Goal: Task Accomplishment & Management: Use online tool/utility

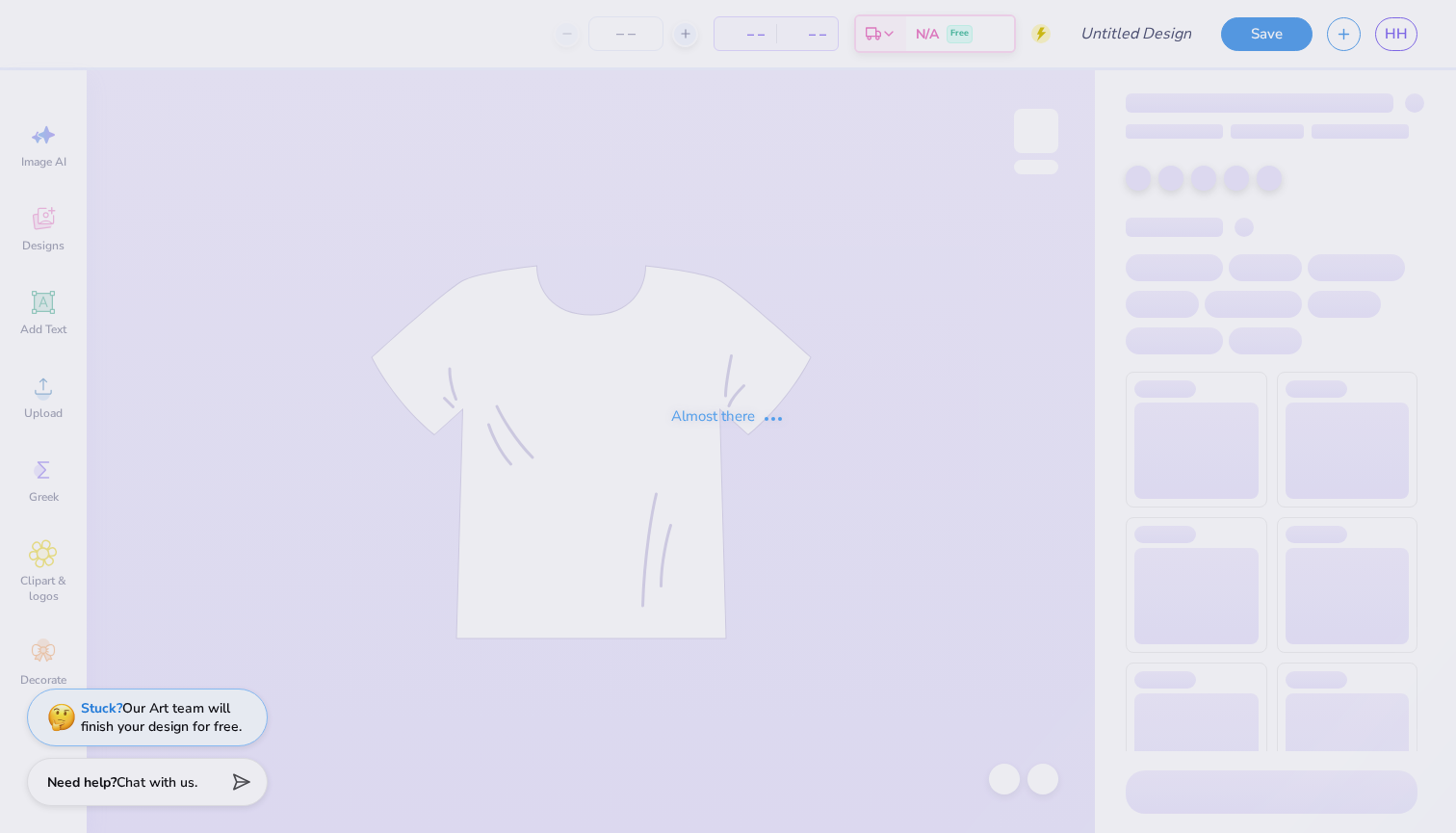
type input "[PERSON_NAME]"
type input "7"
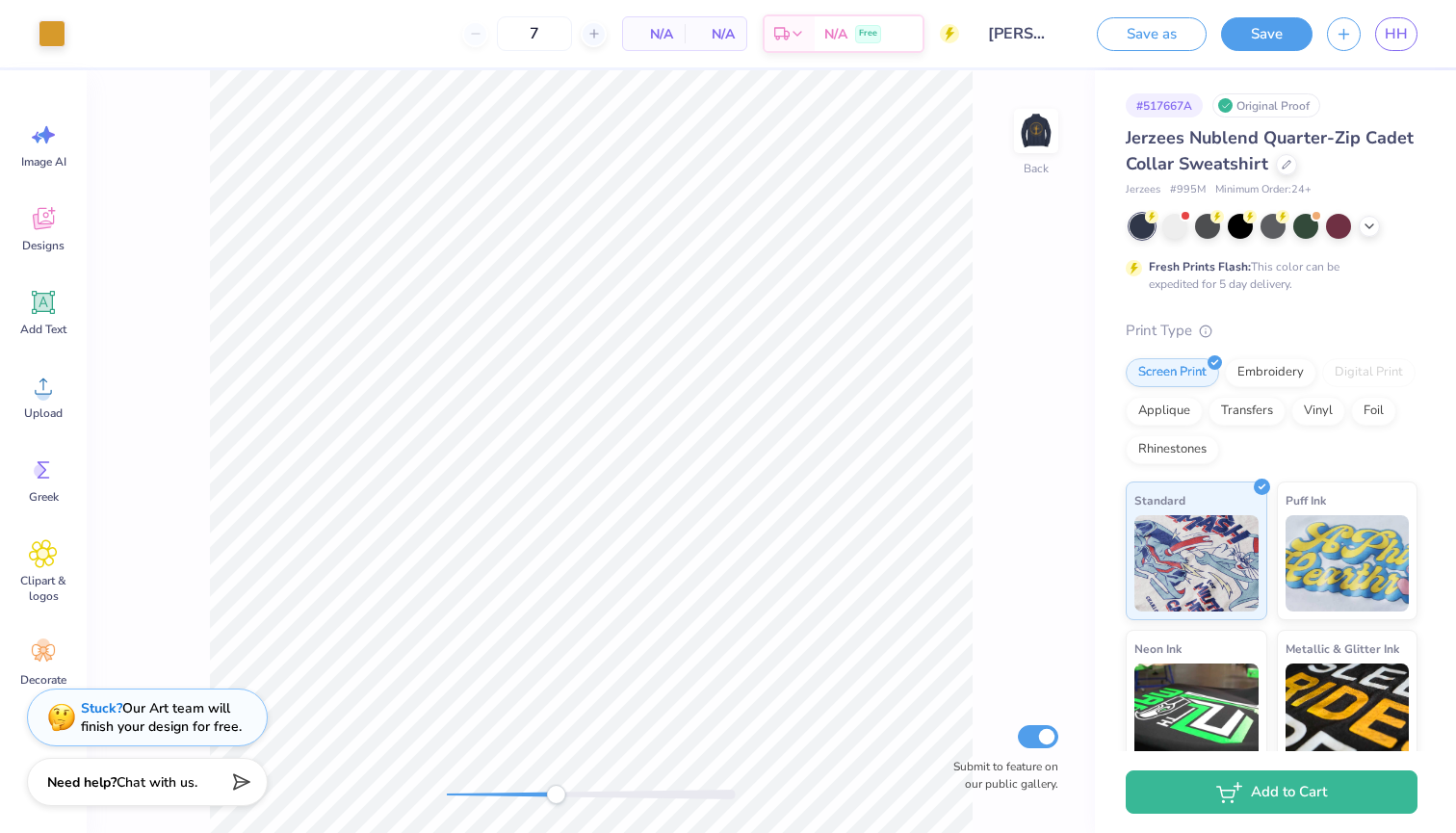
drag, startPoint x: 449, startPoint y: 790, endPoint x: 564, endPoint y: 789, distance: 115.0
click at [564, 793] on div "Accessibility label" at bounding box center [556, 795] width 20 height 20
drag, startPoint x: 567, startPoint y: 801, endPoint x: 586, endPoint y: 802, distance: 19.0
click at [586, 802] on div "Accessibility label" at bounding box center [585, 795] width 20 height 20
click at [1036, 118] on img at bounding box center [1035, 130] width 77 height 77
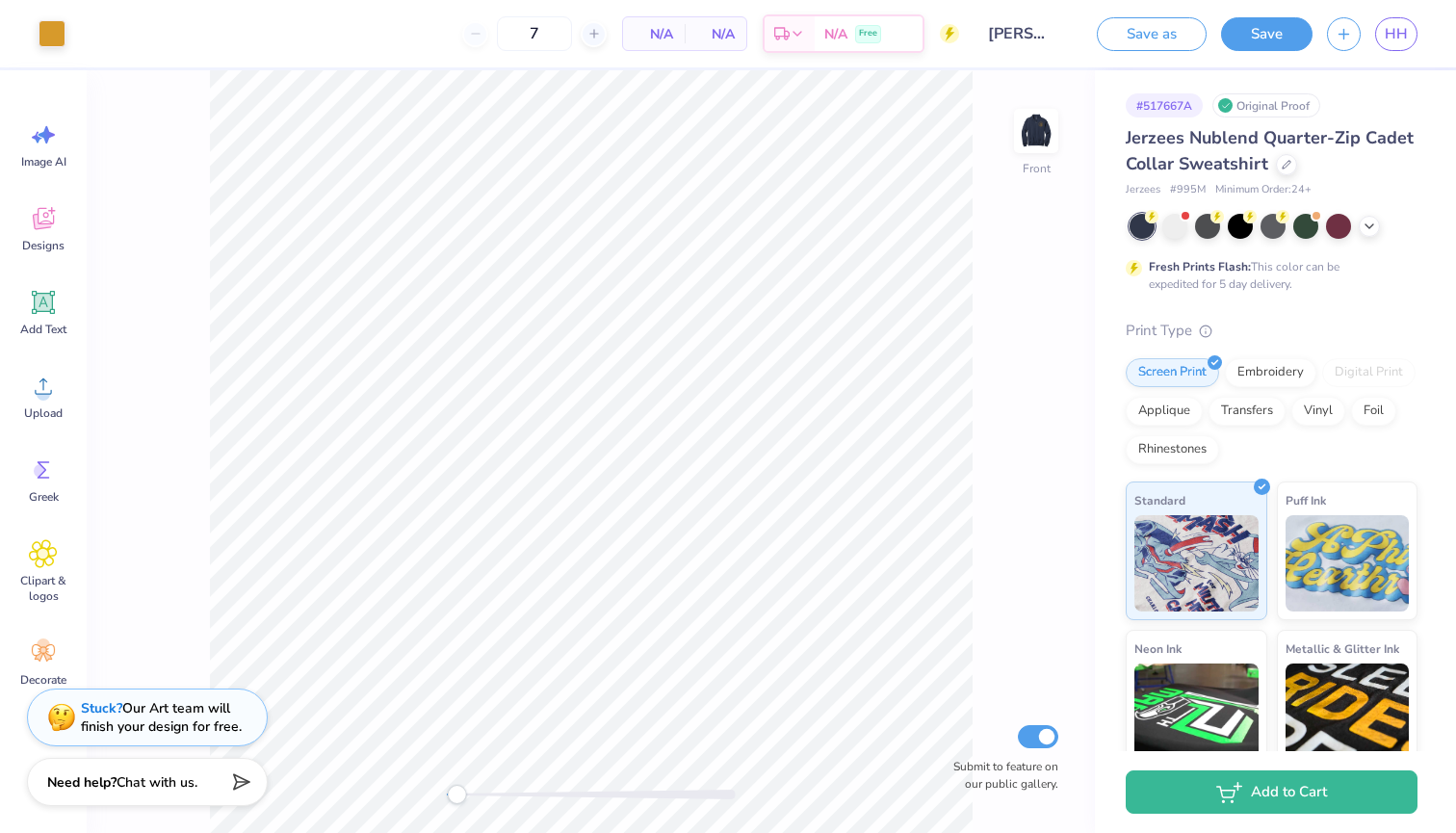
click at [456, 781] on div "Front Submit to feature on our public gallery." at bounding box center [591, 451] width 1008 height 763
click at [1043, 117] on img at bounding box center [1035, 130] width 77 height 77
click at [408, 800] on div "Back Submit to feature on our public gallery." at bounding box center [591, 451] width 1008 height 763
click at [696, 758] on div "Back Submit to feature on our public gallery." at bounding box center [591, 451] width 1008 height 763
click at [432, 802] on div "Back Submit to feature on our public gallery." at bounding box center [591, 451] width 1008 height 763
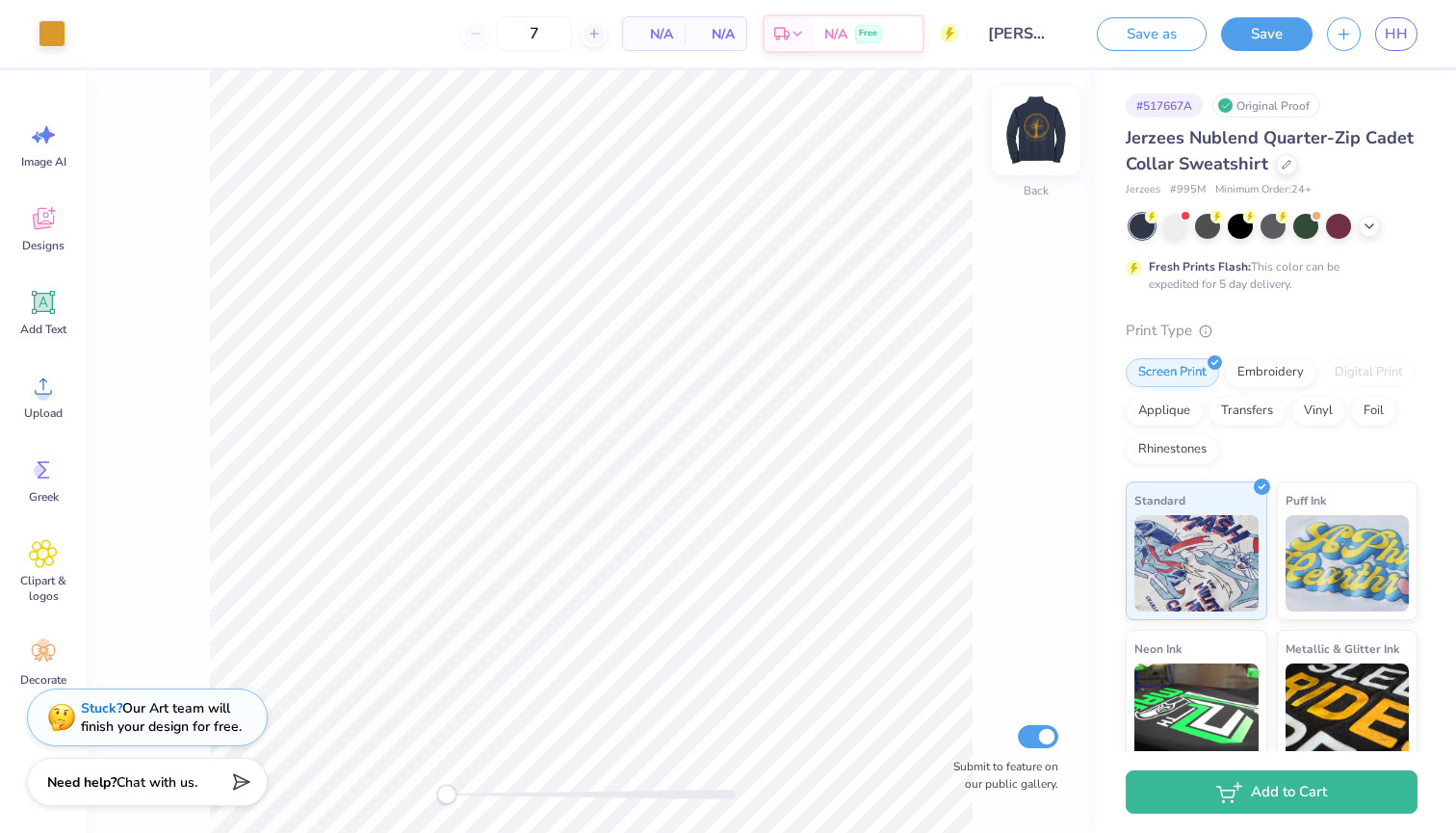
click at [1034, 144] on img at bounding box center [1035, 130] width 77 height 77
click at [42, 404] on div "Upload" at bounding box center [43, 396] width 69 height 72
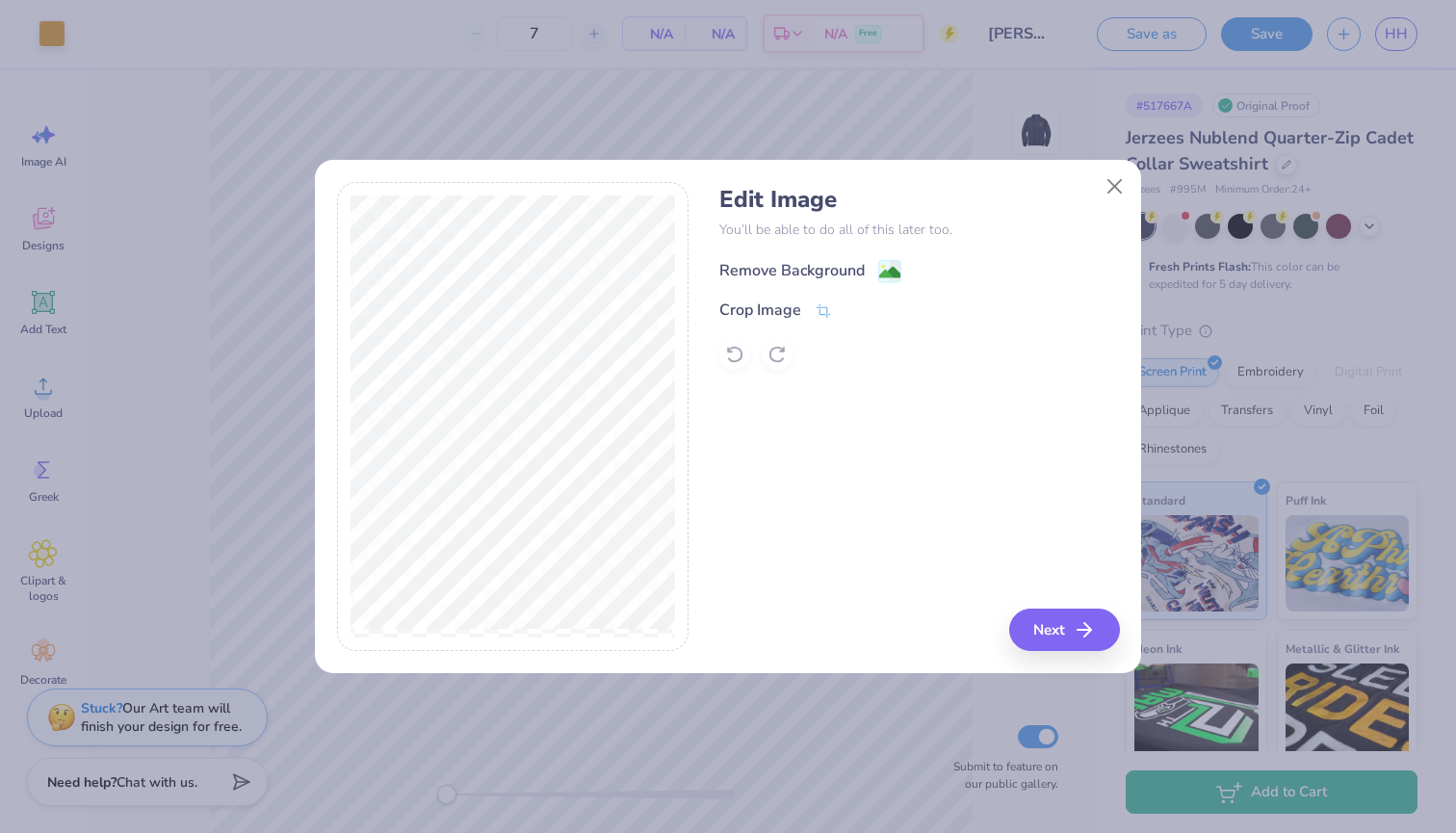
click at [887, 273] on image at bounding box center [889, 273] width 22 height 22
click at [1105, 619] on button "Next" at bounding box center [1067, 629] width 111 height 42
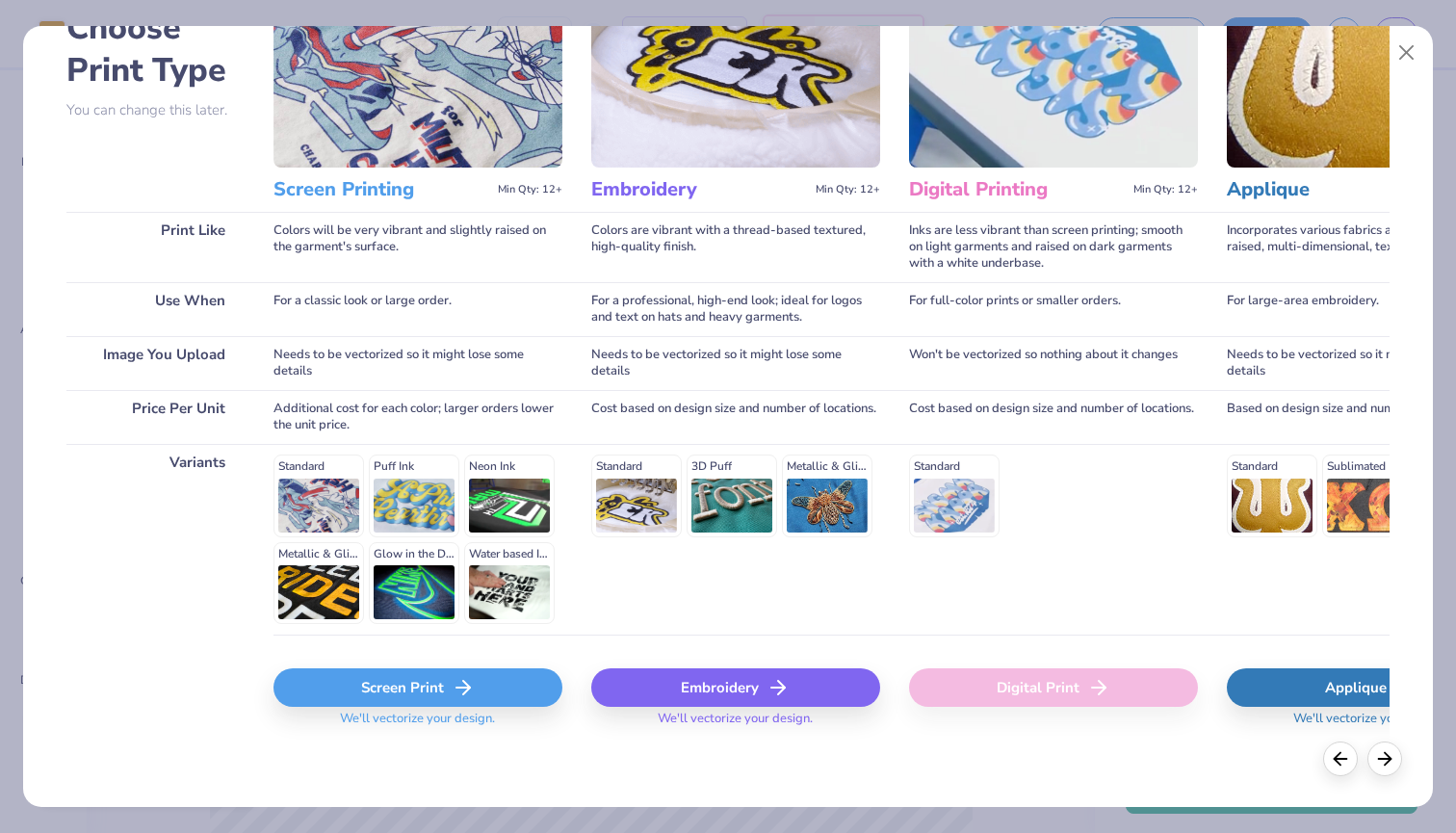
scroll to position [126, 0]
click at [382, 691] on div "Screen Print" at bounding box center [417, 688] width 289 height 38
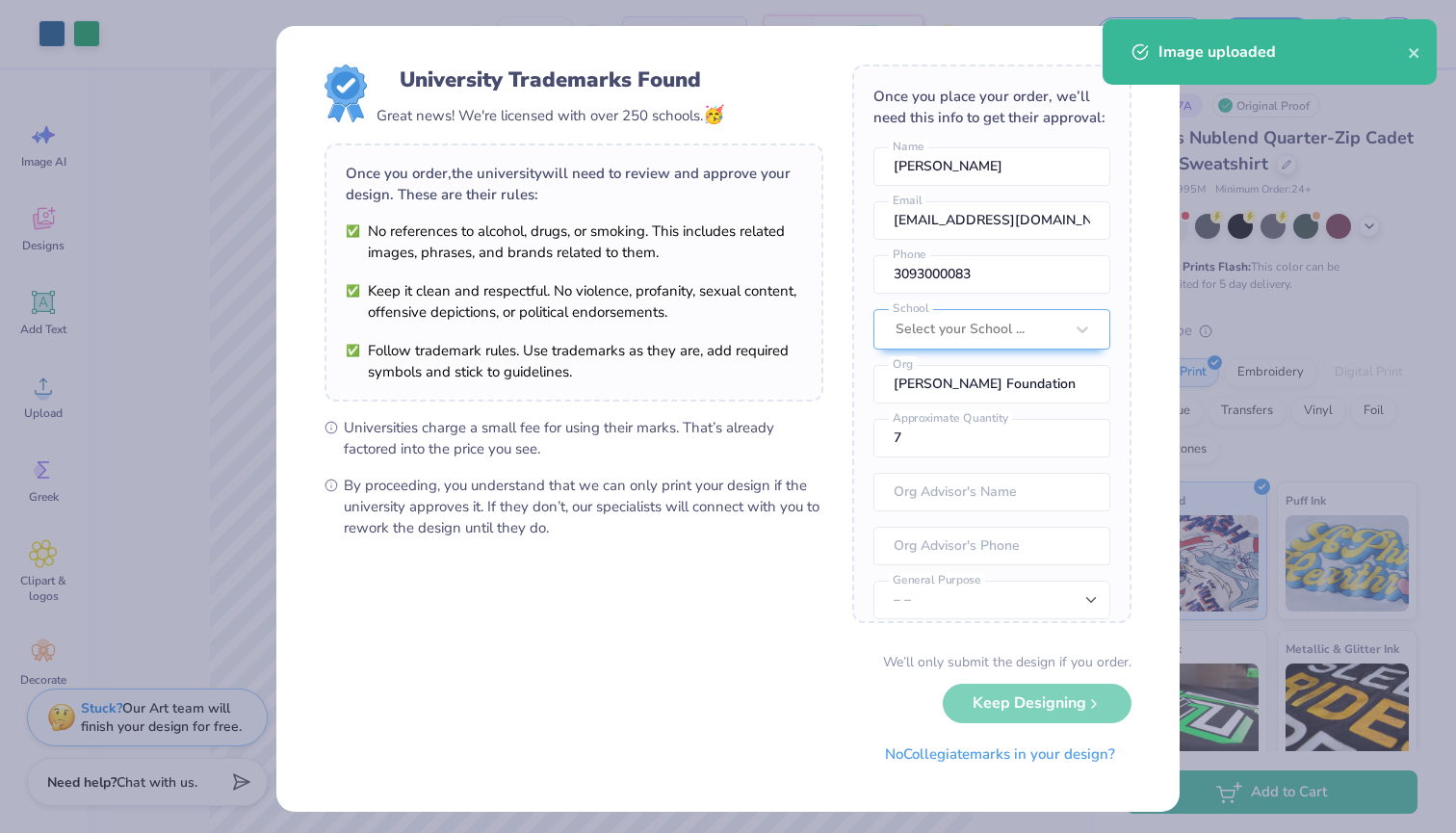
click at [598, 443] on body "Art colors 7 N/A Per Item N/A Total Est. Delivery N/A Free Design Title [PERSON…" at bounding box center [728, 416] width 1456 height 833
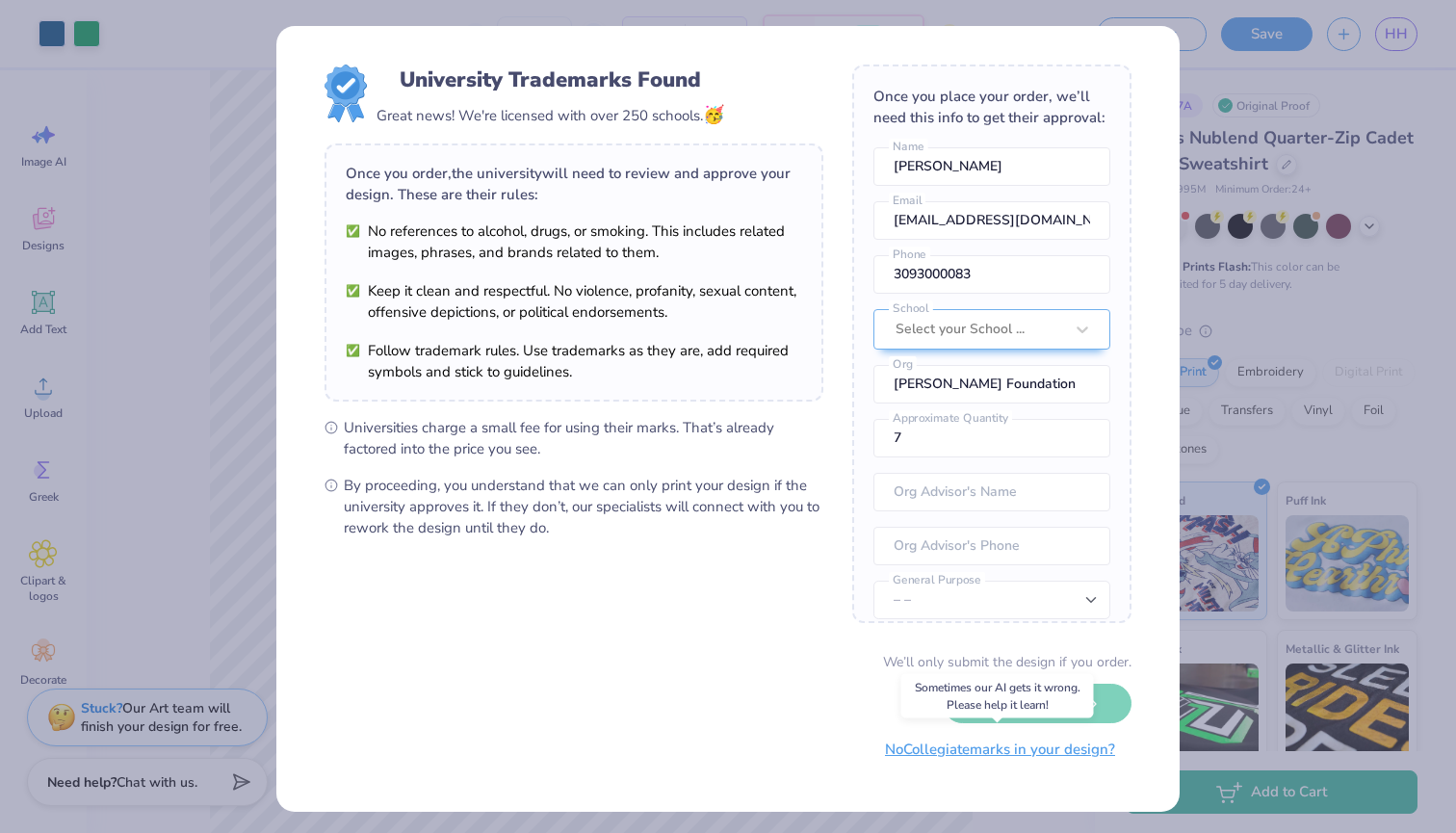
click at [1005, 749] on button "No Collegiate marks in your design?" at bounding box center [999, 750] width 263 height 39
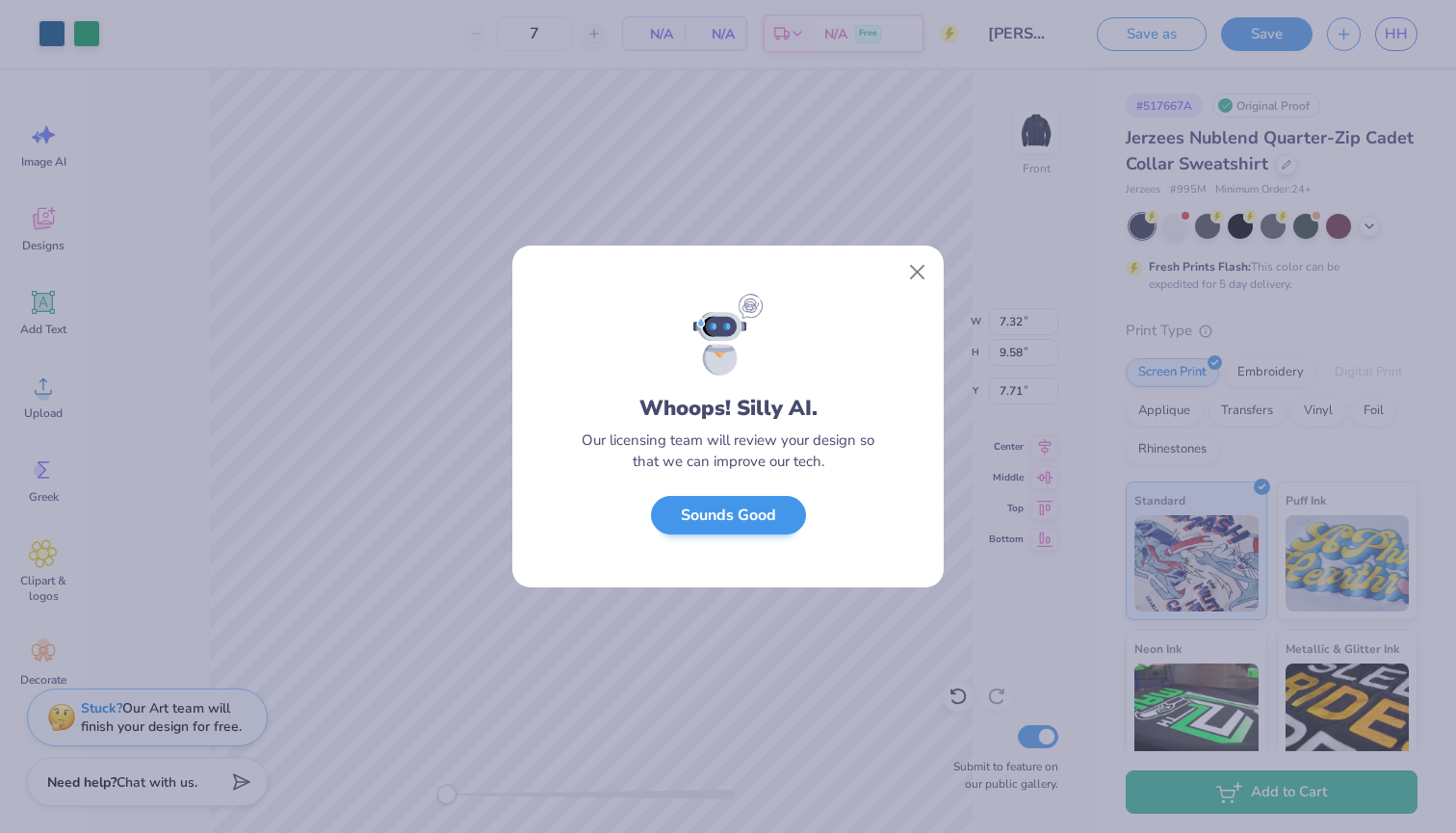
click at [748, 511] on button "Sounds Good" at bounding box center [728, 516] width 155 height 39
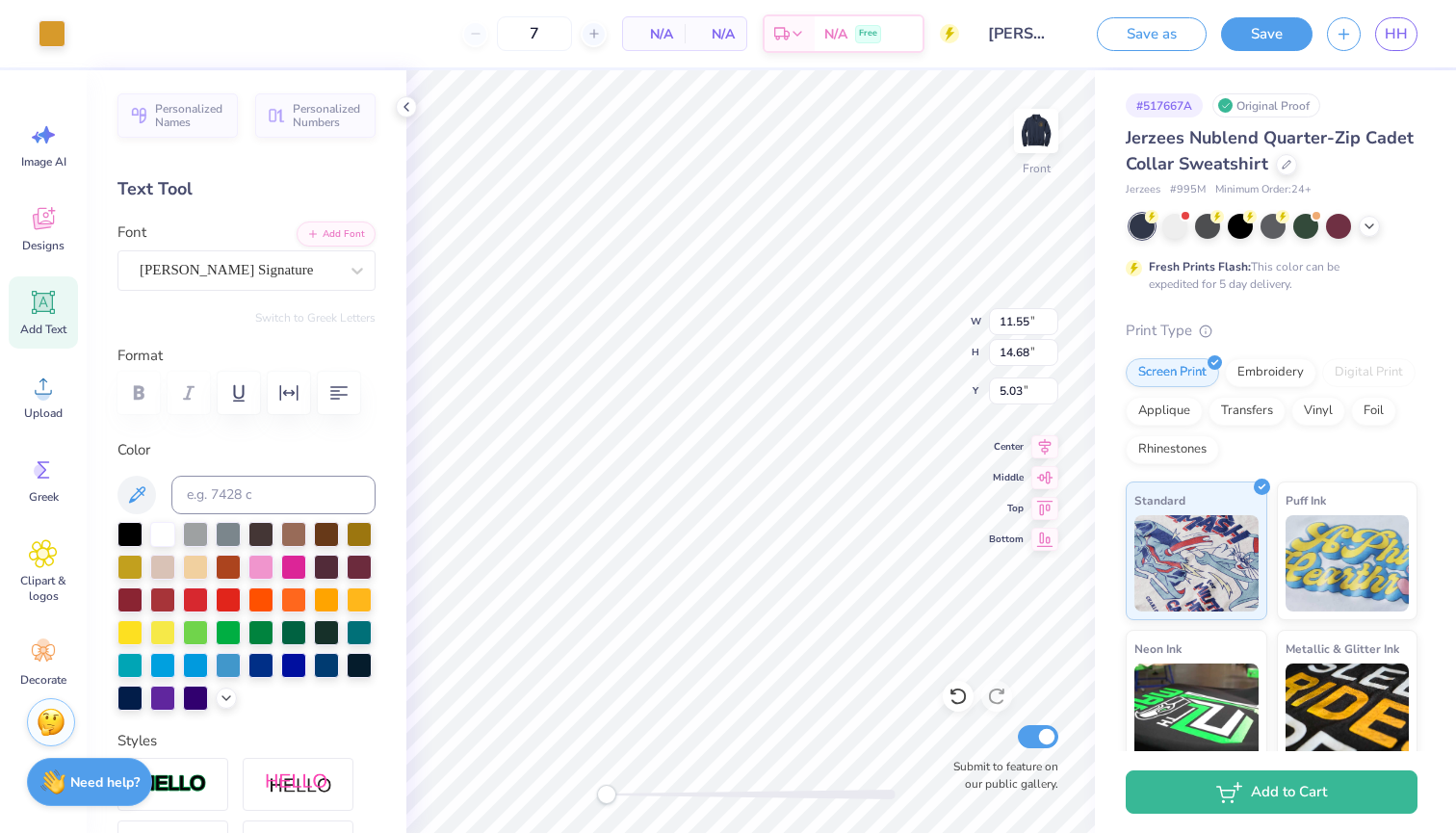
type input "6.74"
click at [40, 655] on icon at bounding box center [38, 657] width 9 height 9
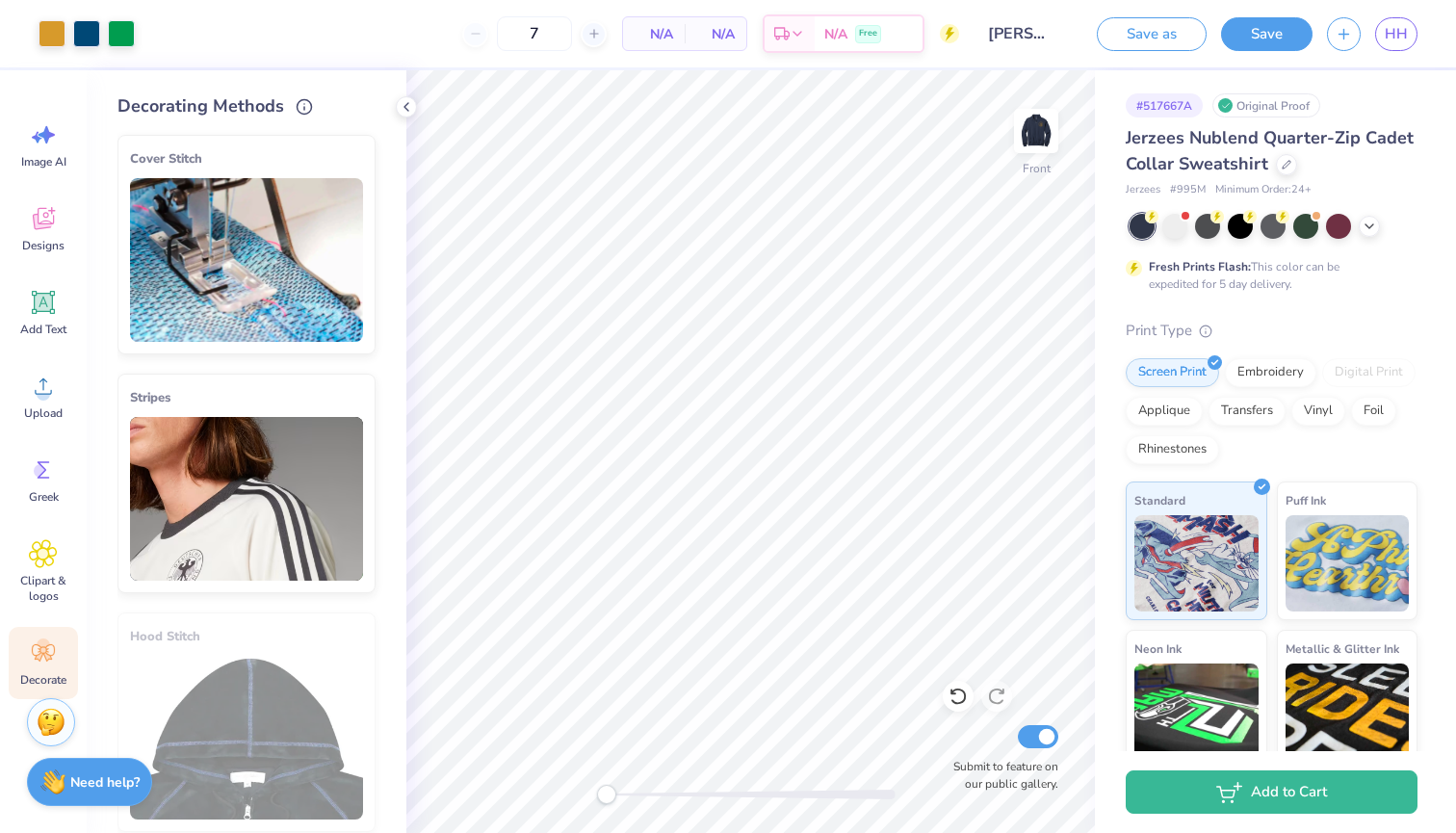
scroll to position [0, 0]
click at [46, 557] on icon at bounding box center [43, 554] width 12 height 12
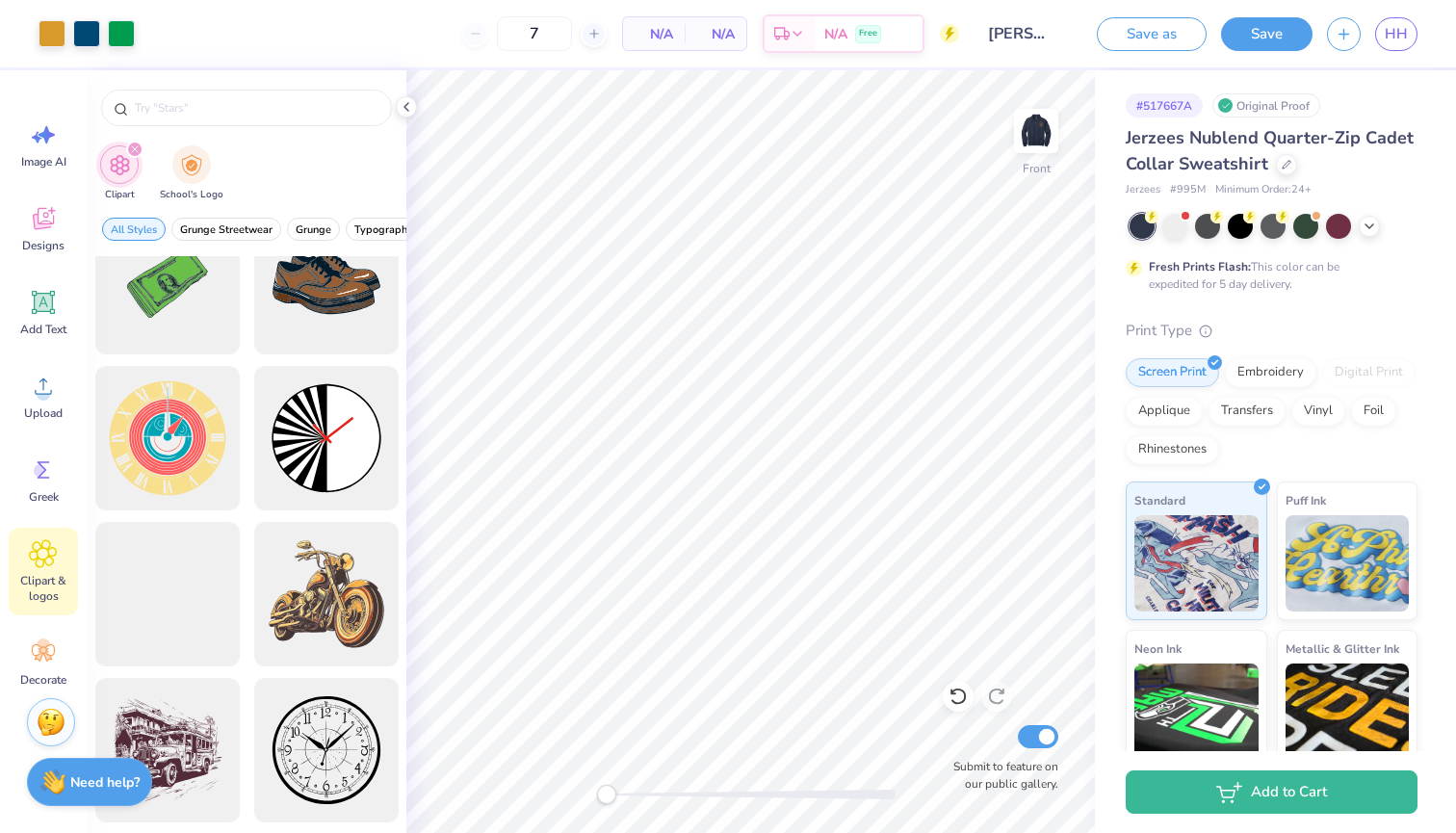
scroll to position [723, 0]
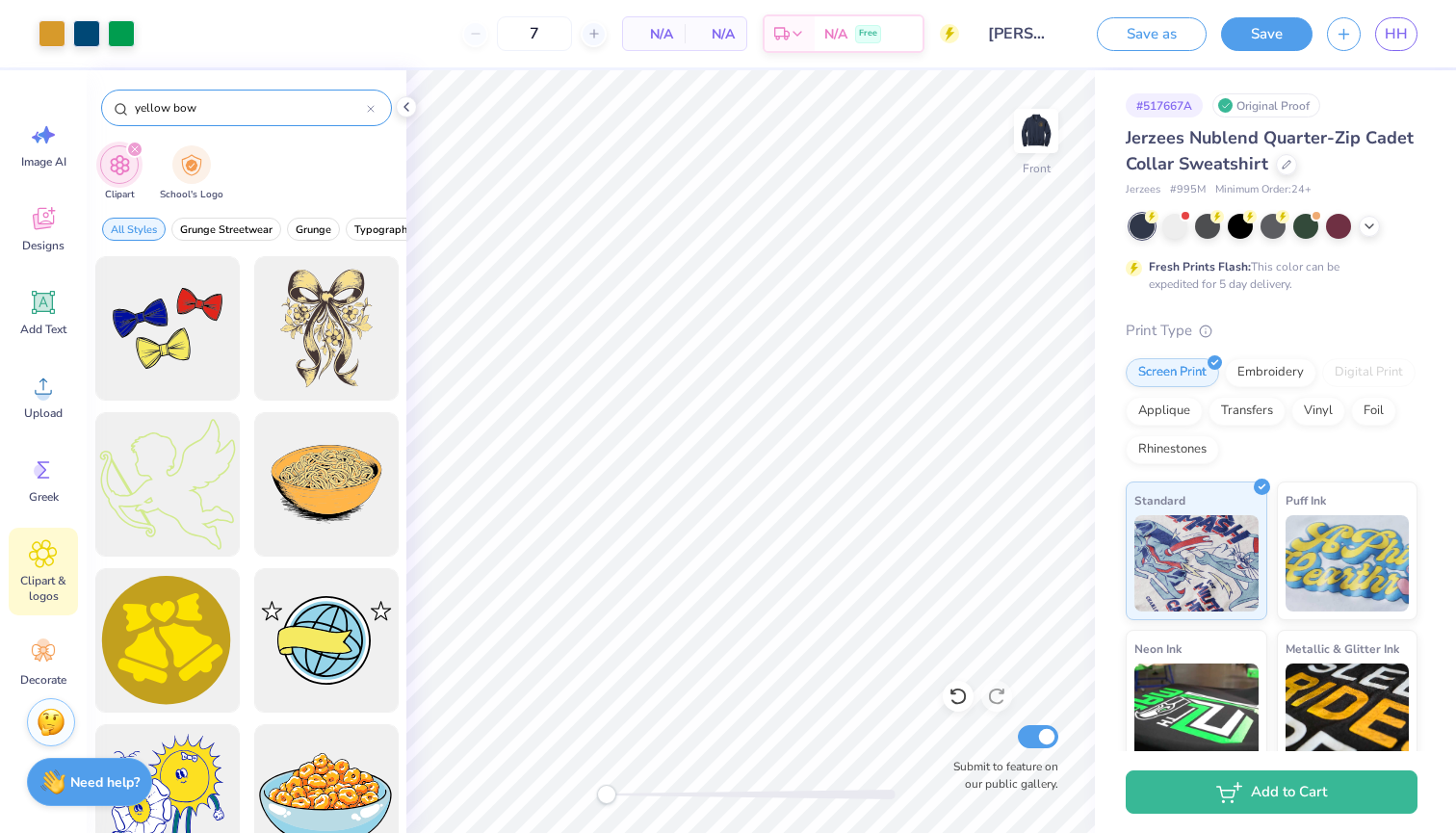
click at [165, 102] on input "yellow bow" at bounding box center [250, 108] width 234 height 20
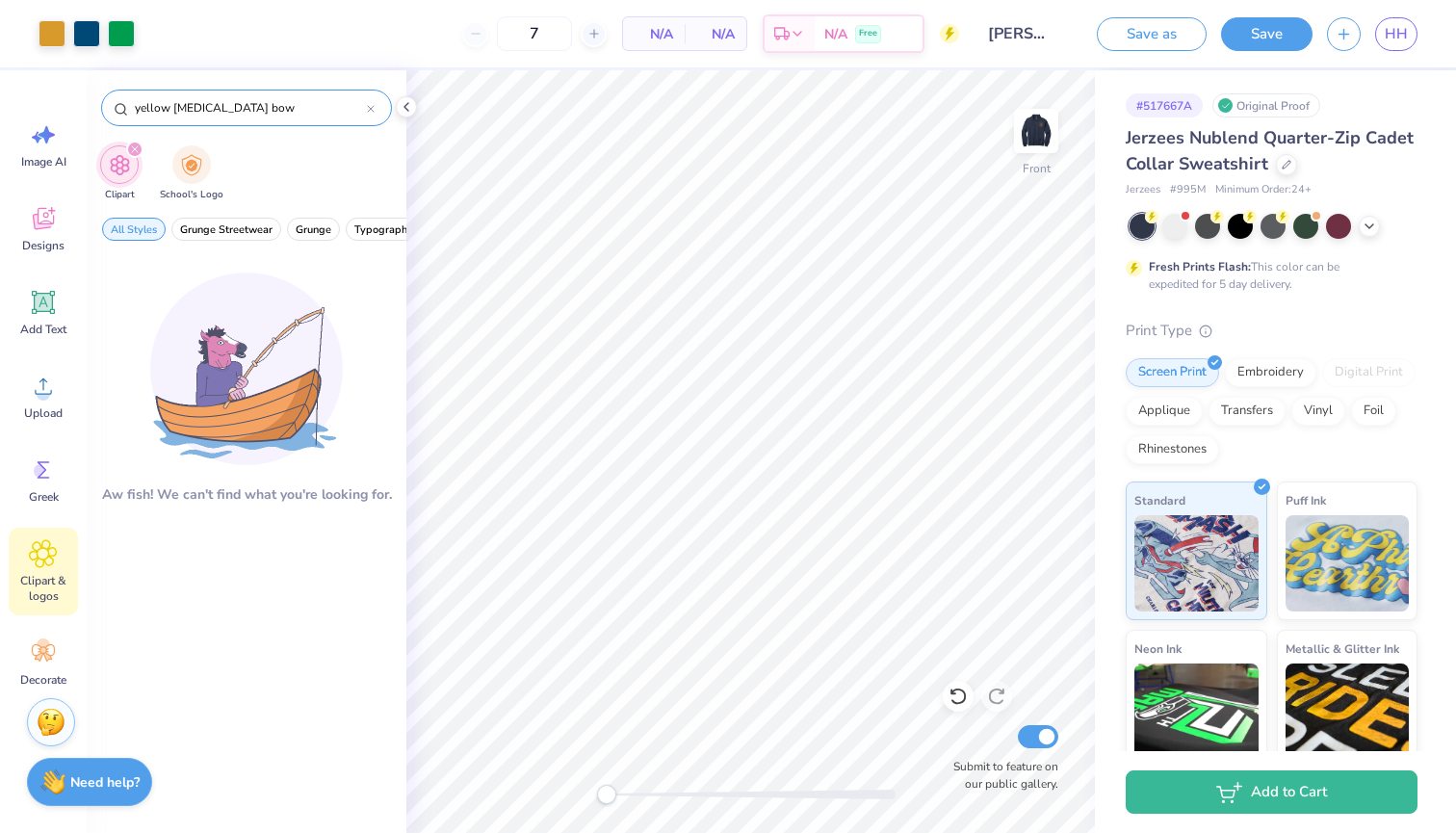
click at [302, 104] on input "yellow [MEDICAL_DATA] bow" at bounding box center [250, 108] width 234 height 20
drag, startPoint x: 241, startPoint y: 110, endPoint x: 164, endPoint y: 108, distance: 77.0
click at [164, 108] on input "yellow [MEDICAL_DATA] bow" at bounding box center [250, 108] width 234 height 20
type input "yellow bow"
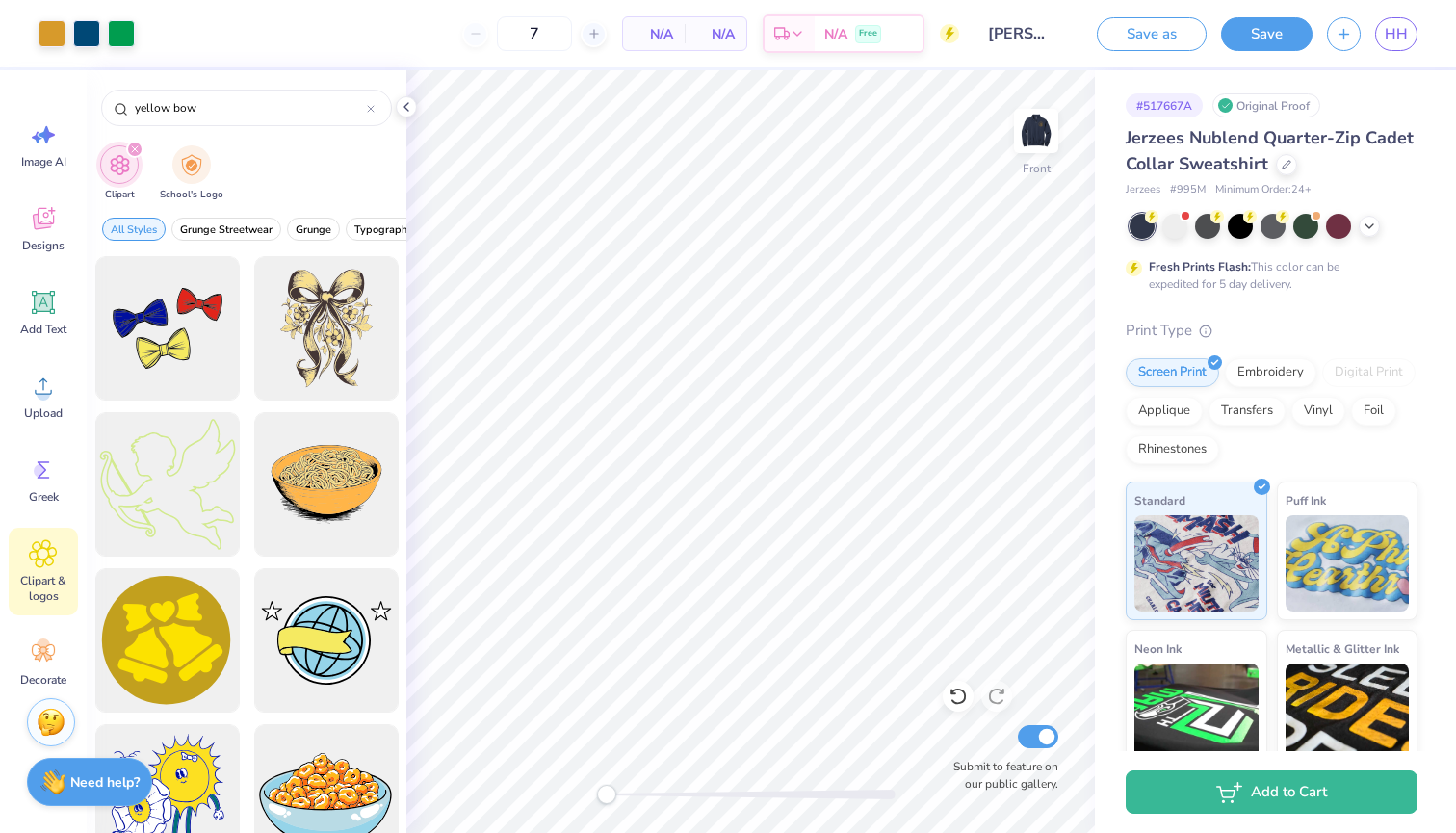
scroll to position [0, 0]
click at [411, 109] on icon at bounding box center [406, 107] width 16 height 16
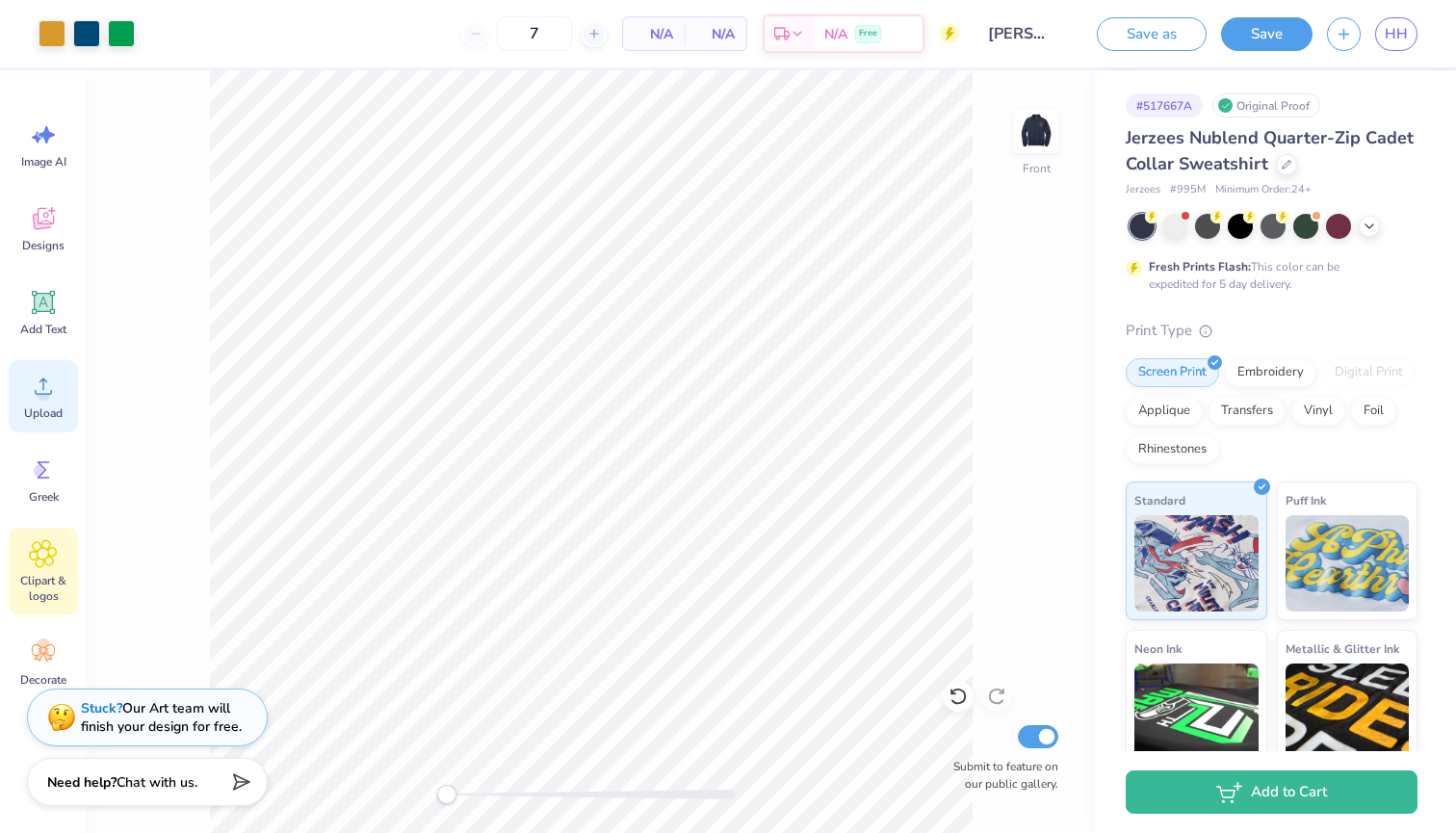
click at [52, 410] on span "Upload" at bounding box center [43, 413] width 38 height 16
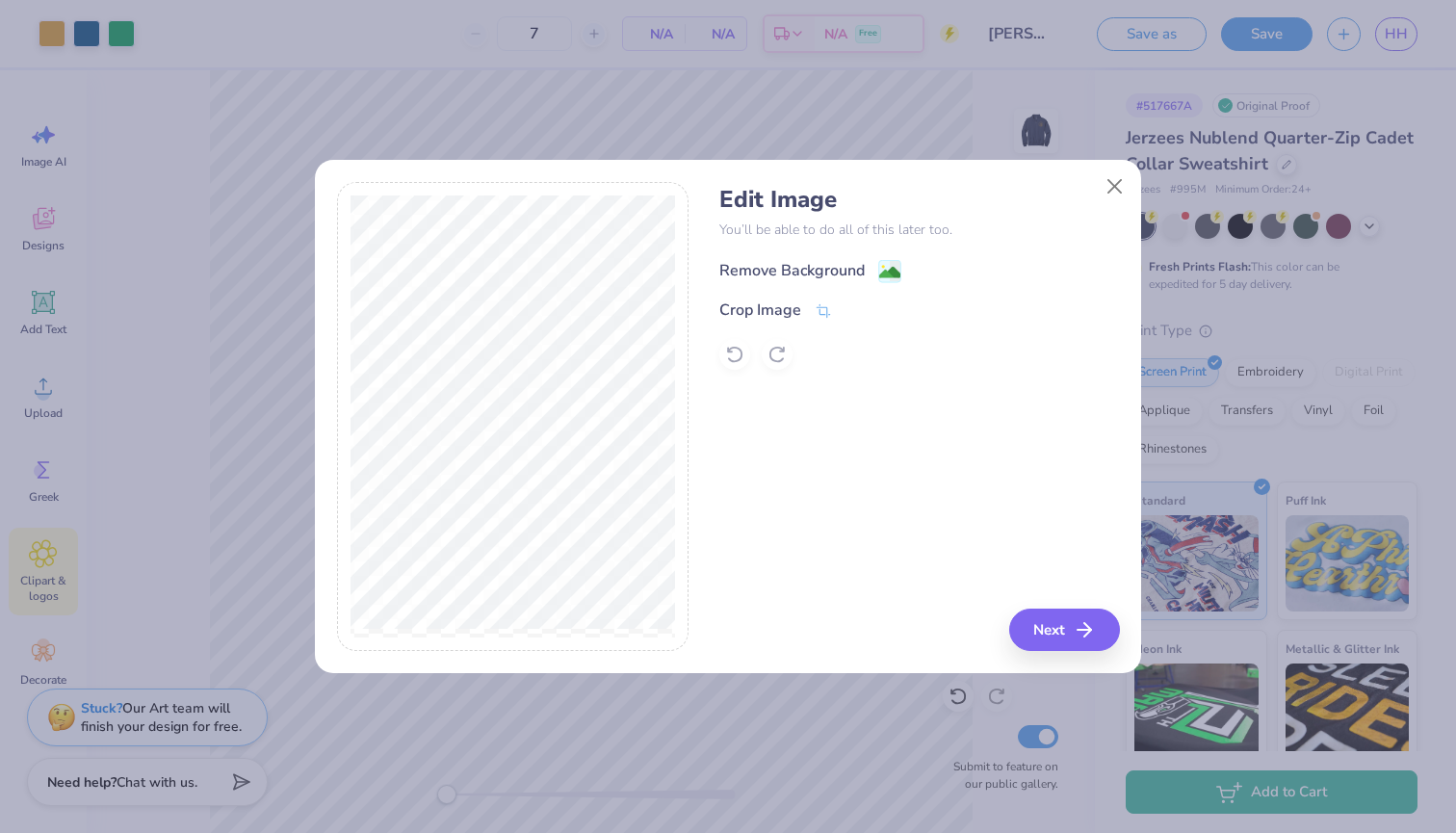
click at [824, 264] on div "Remove Background" at bounding box center [792, 271] width 146 height 23
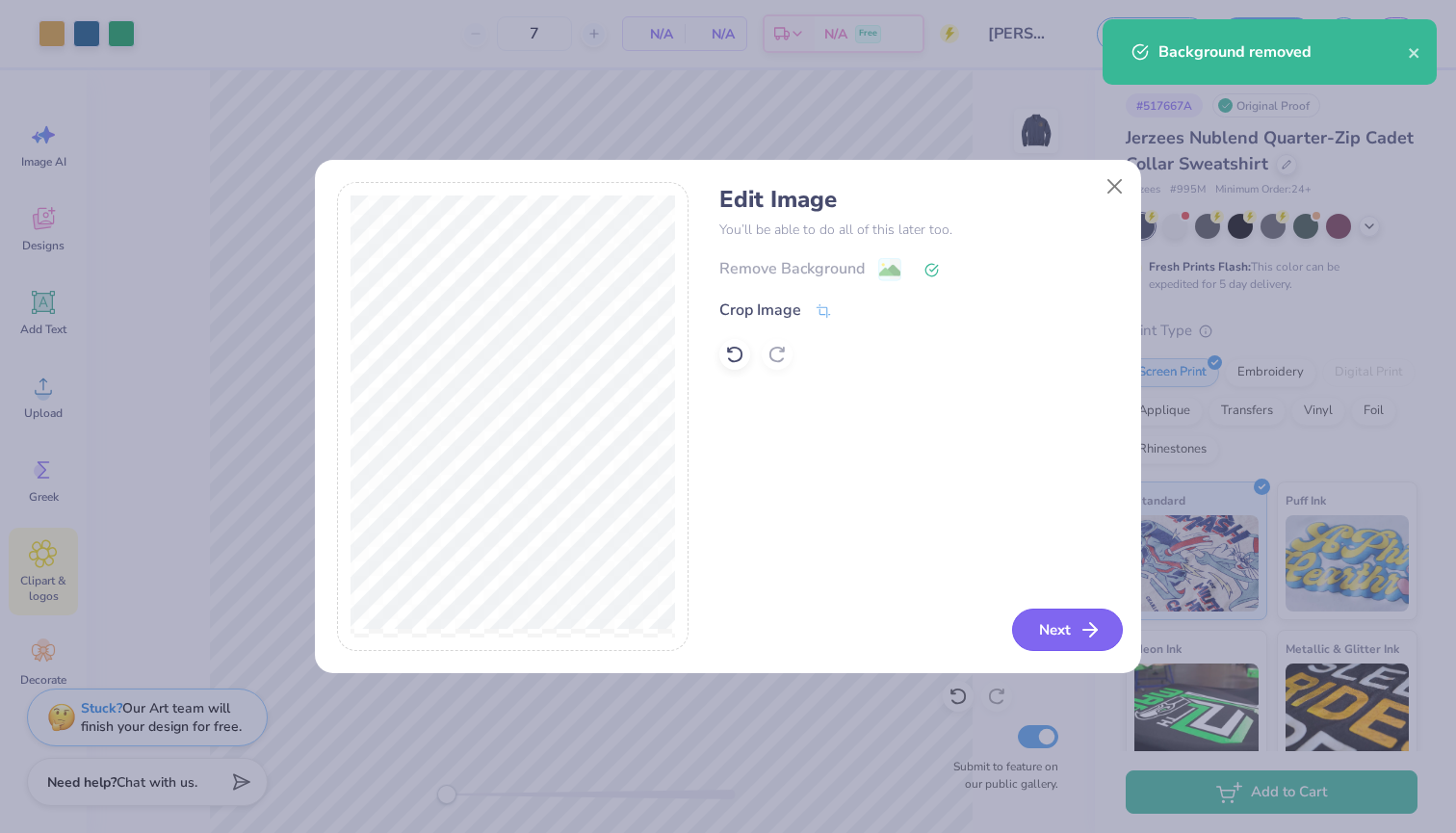
click at [1088, 639] on icon "button" at bounding box center [1090, 630] width 23 height 23
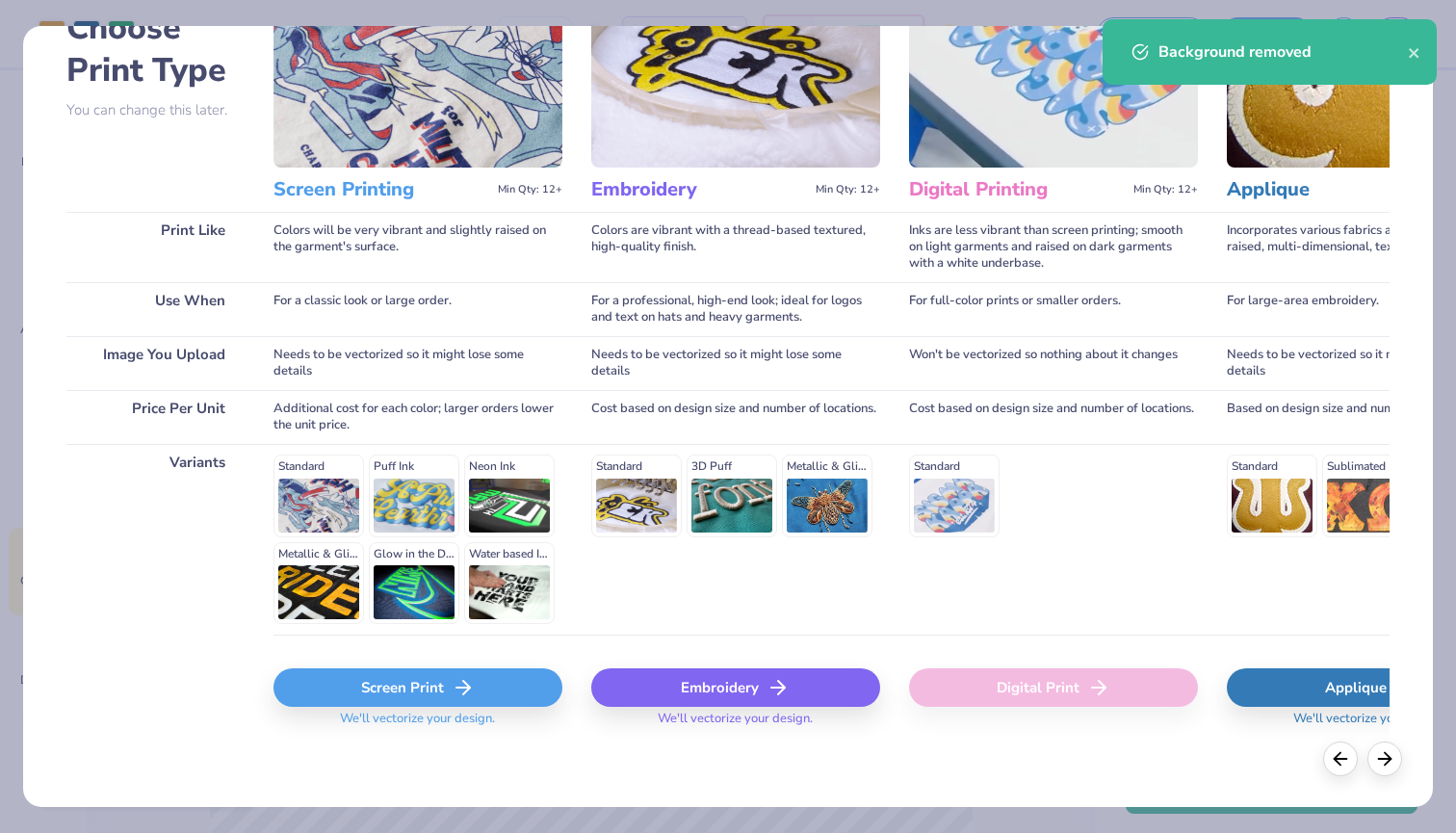
scroll to position [126, 0]
click at [432, 698] on div "Screen Print" at bounding box center [417, 688] width 289 height 38
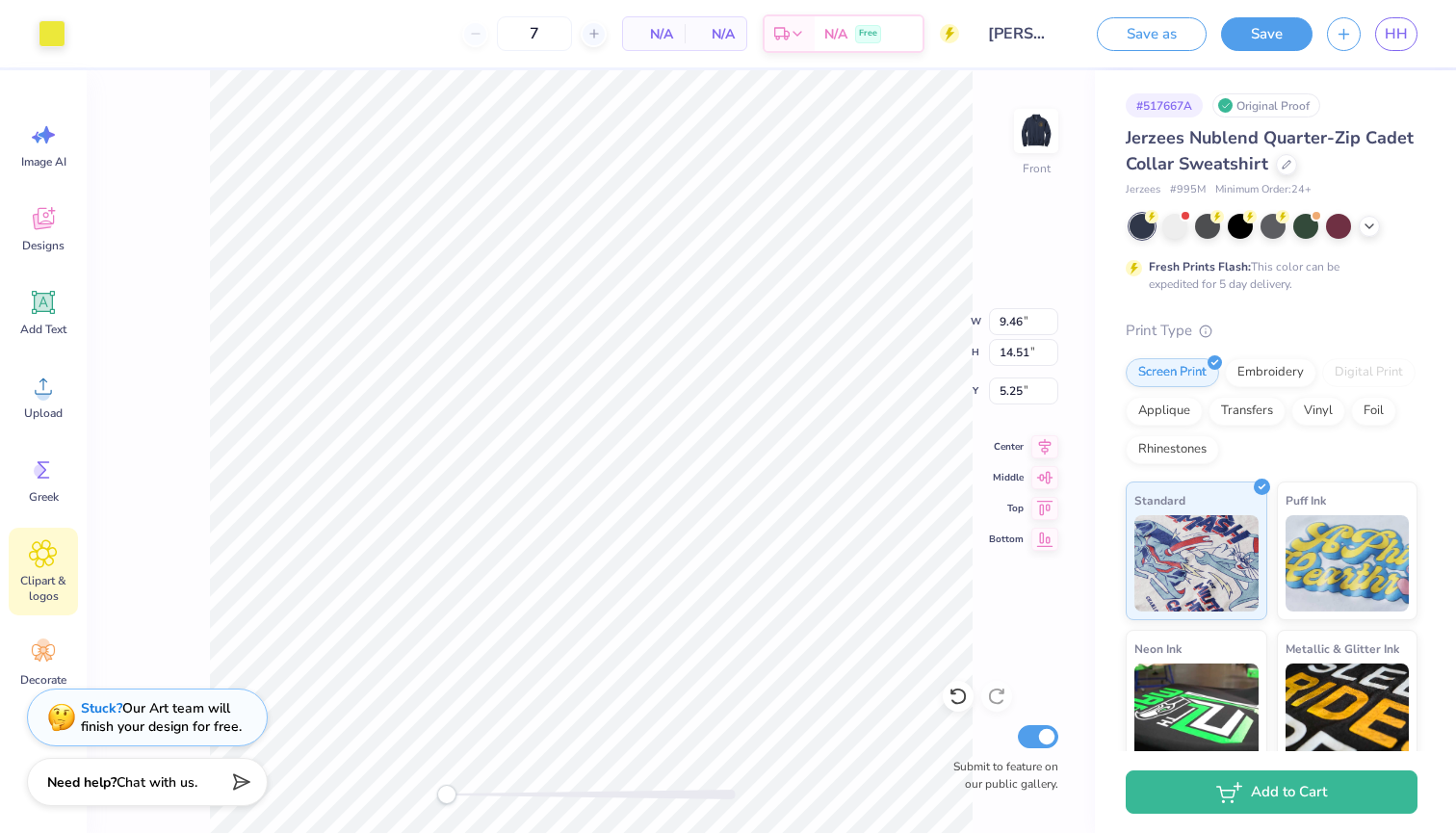
type input "4.13"
type input "6.33"
type input "13.42"
type input "2.00"
type input "3.06"
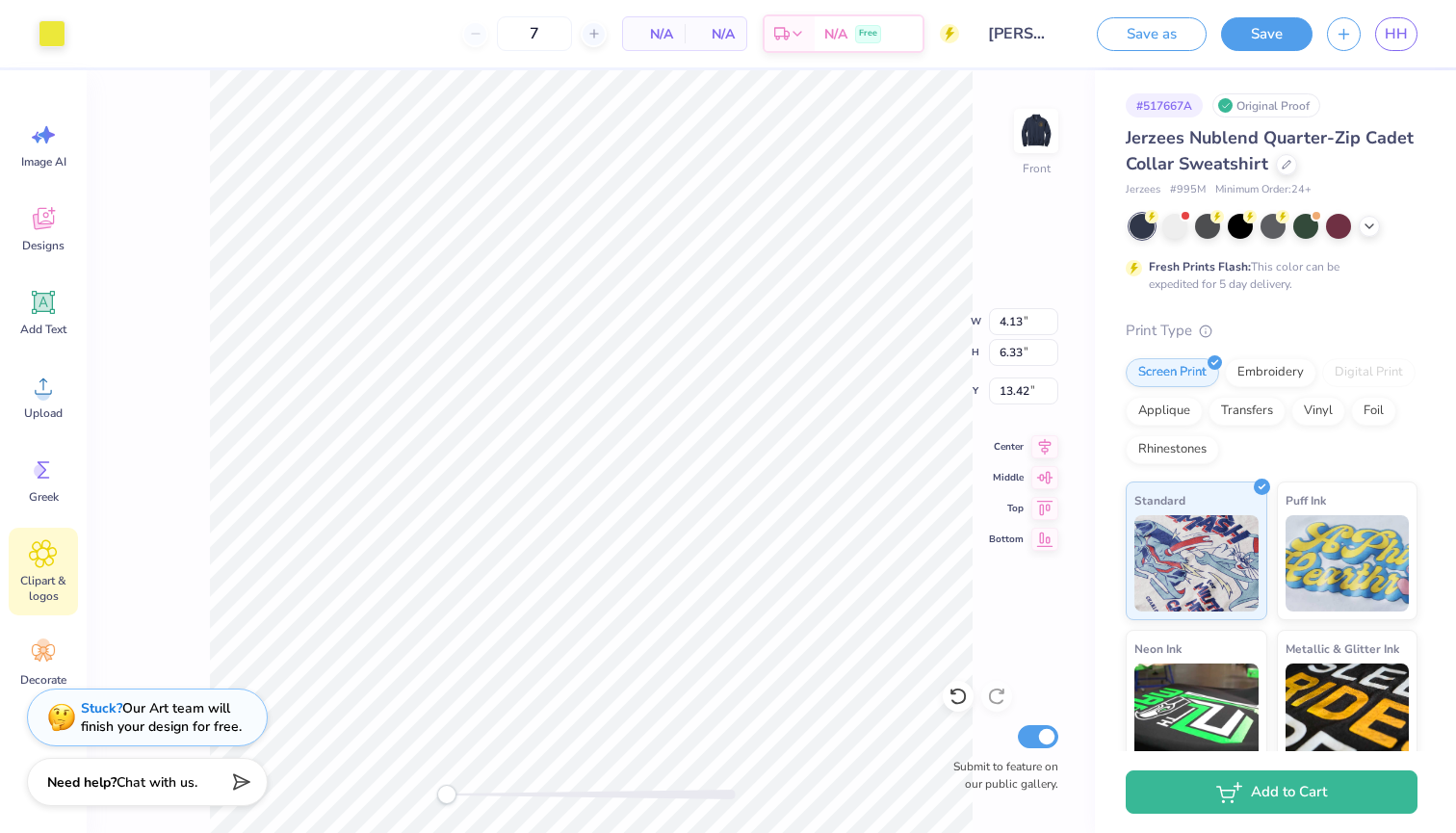
type input "16.69"
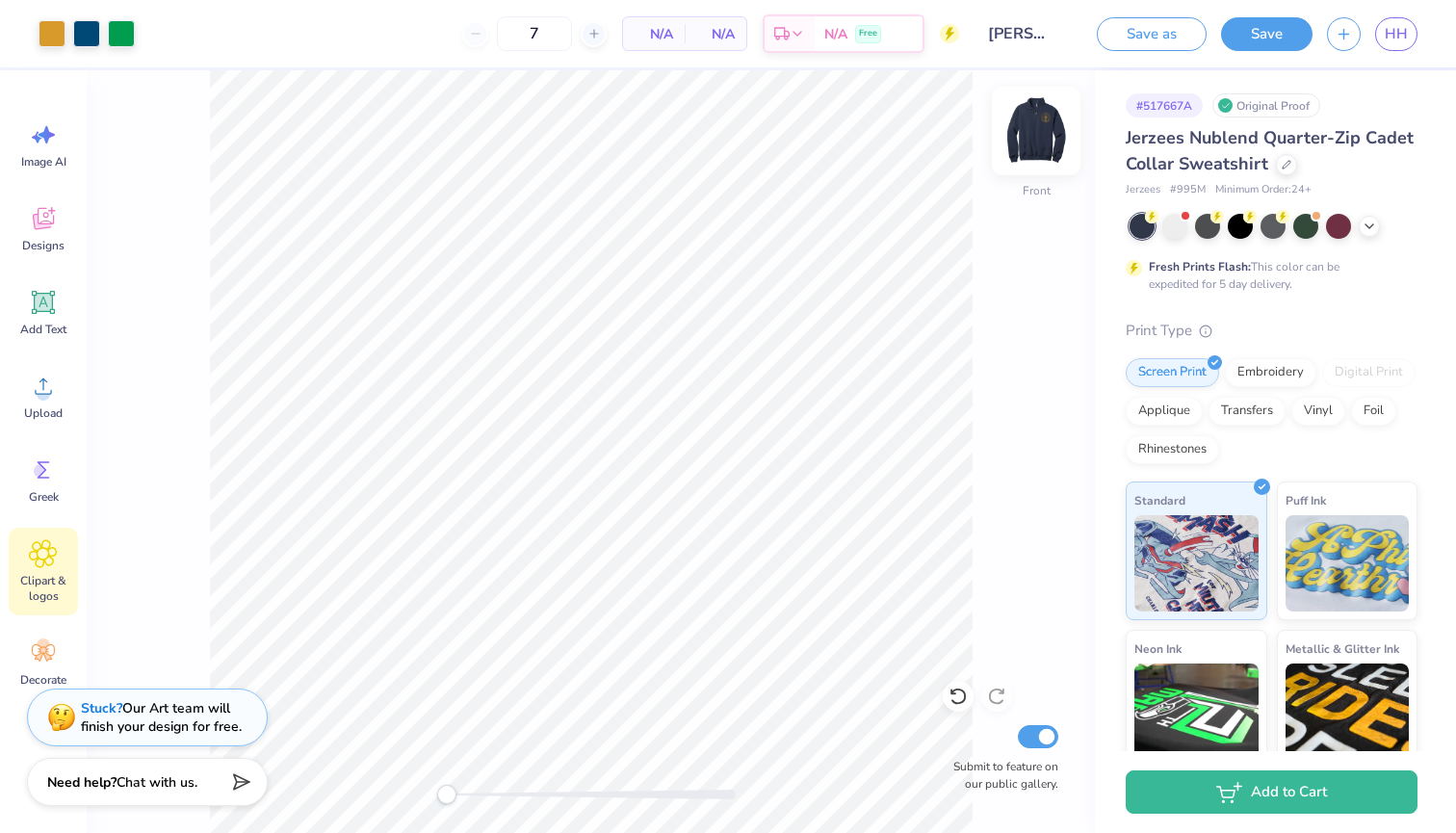
click at [1035, 132] on img at bounding box center [1035, 130] width 77 height 77
click at [1287, 19] on button "Save" at bounding box center [1266, 31] width 91 height 33
